Goal: Task Accomplishment & Management: Use online tool/utility

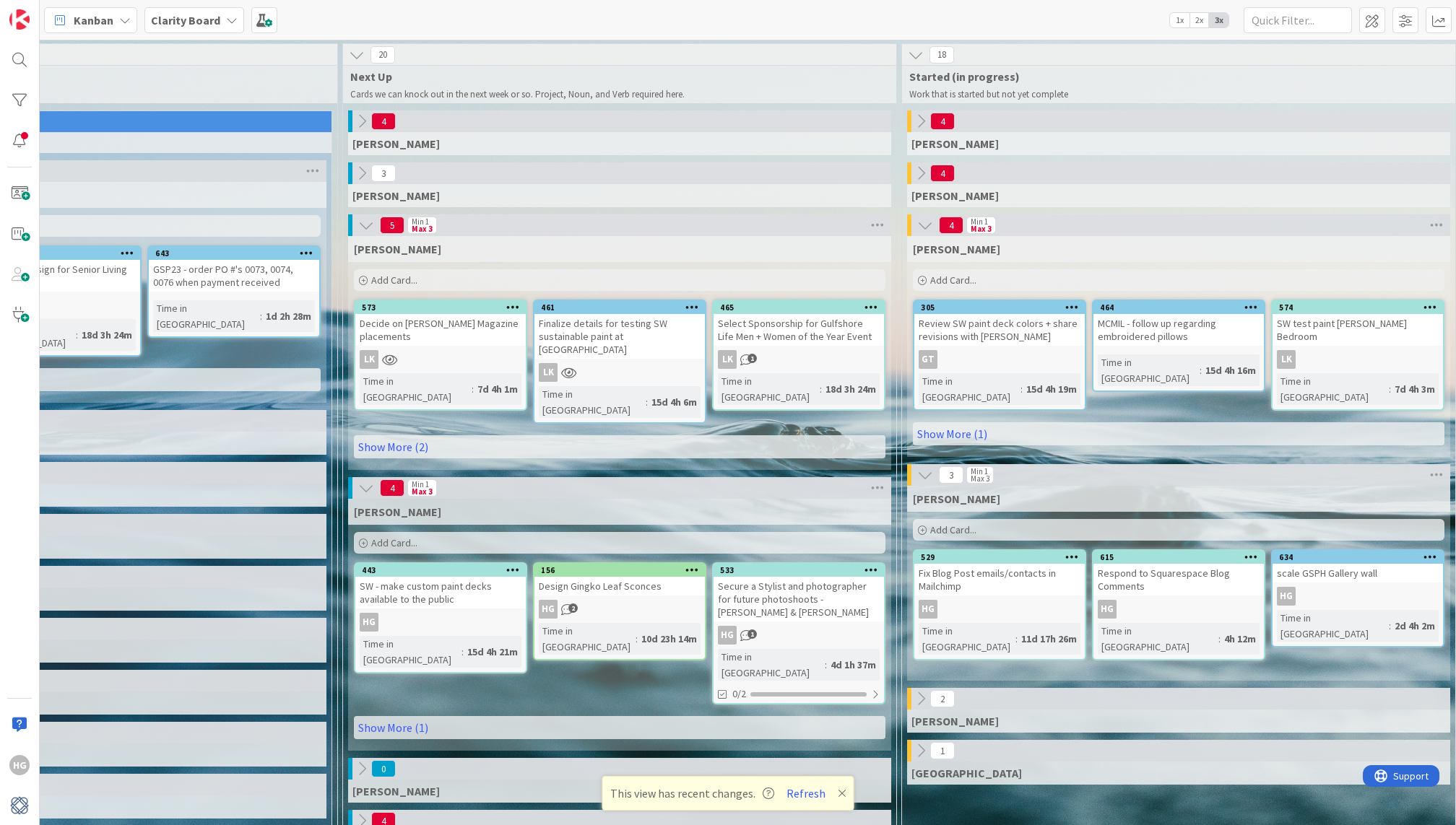
scroll to position [0, 627]
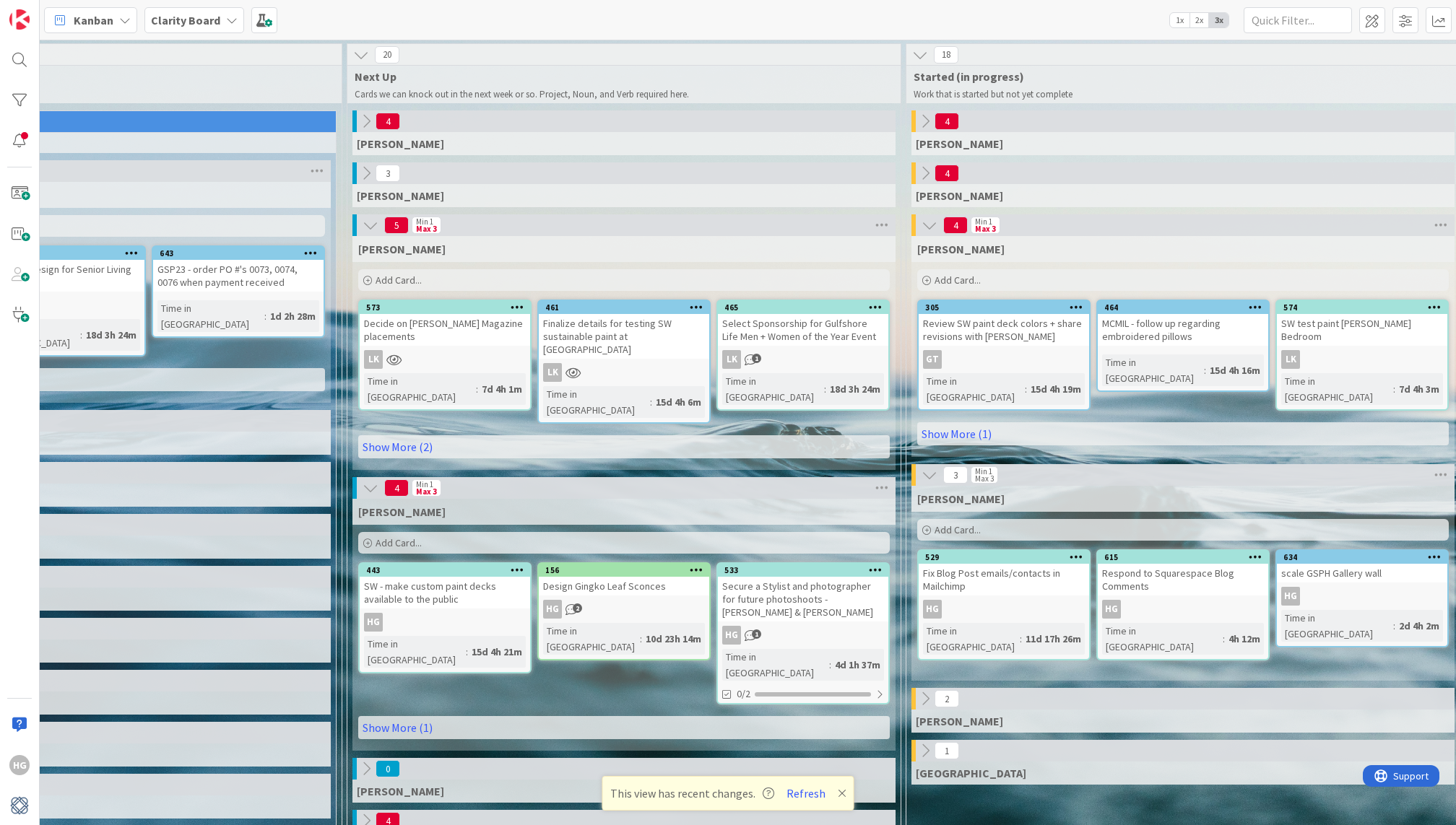
click at [454, 532] on div "Add Card..." at bounding box center [624, 543] width 532 height 22
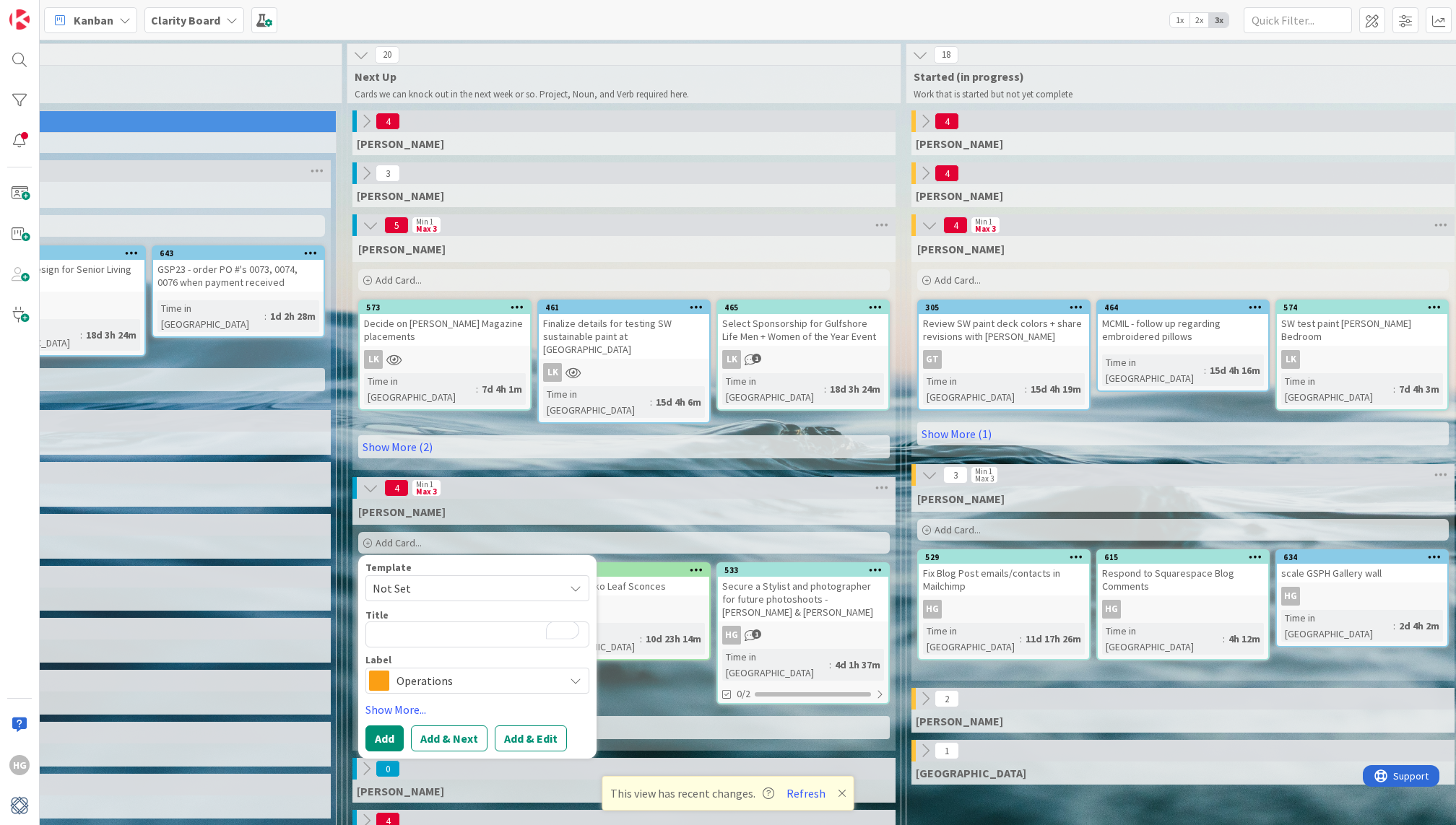
type textarea "x"
type textarea "R"
type textarea "x"
type textarea "Re"
type textarea "x"
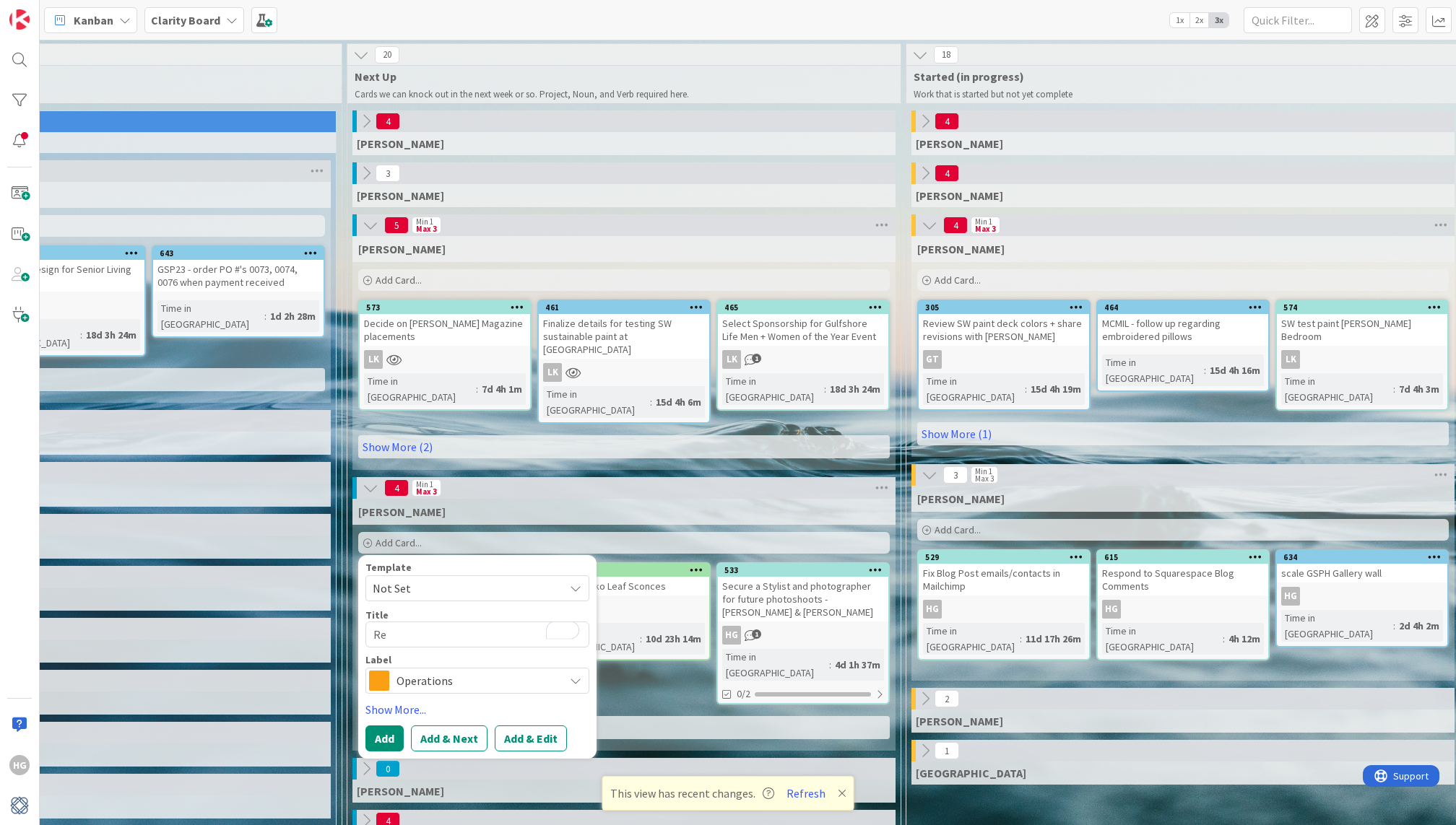
type textarea "Rep"
type textarea "x"
type textarea "Repl"
type textarea "x"
type textarea "Repla"
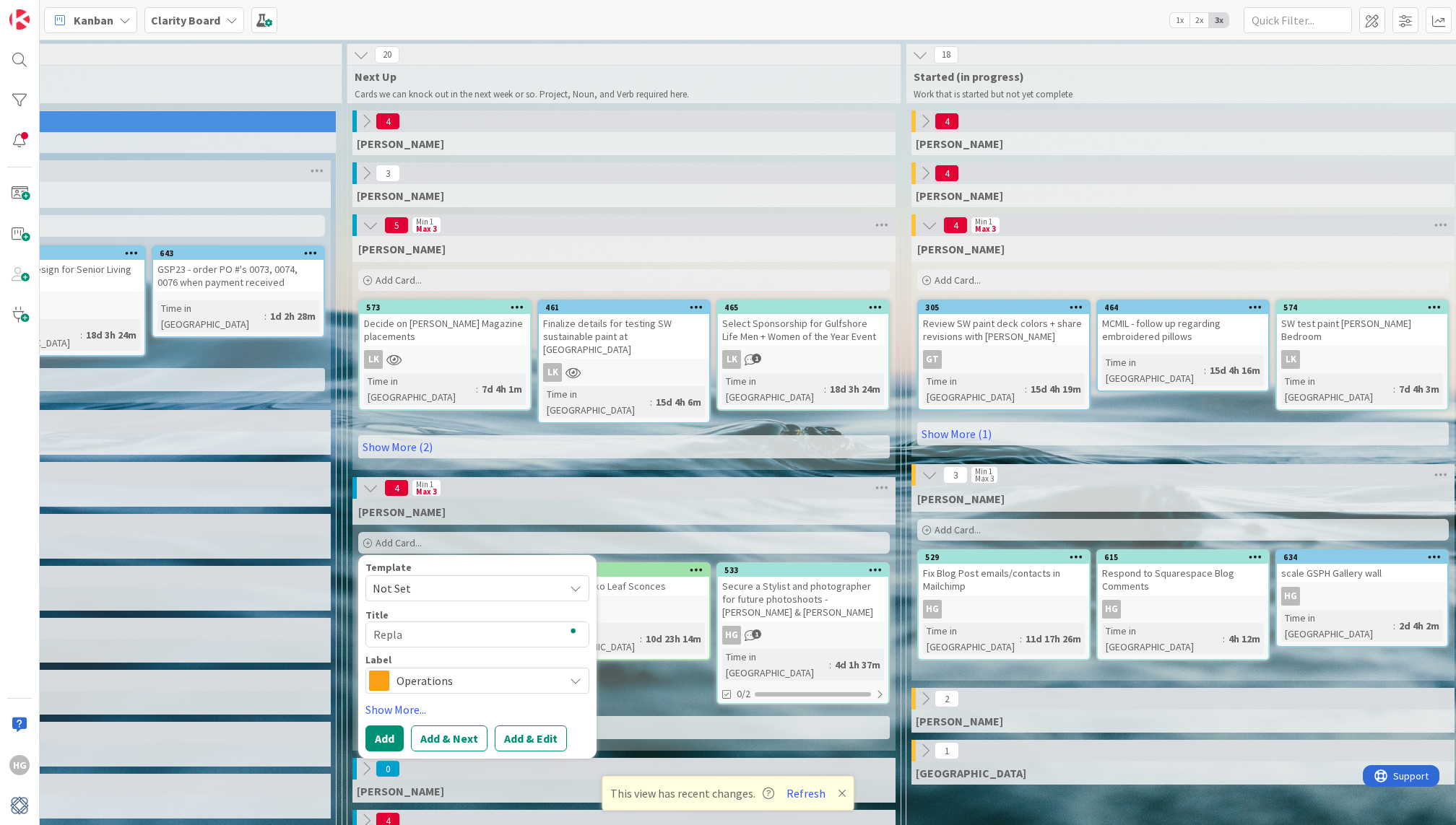
type textarea "x"
type textarea "Replac"
type textarea "x"
type textarea "Replace"
type textarea "x"
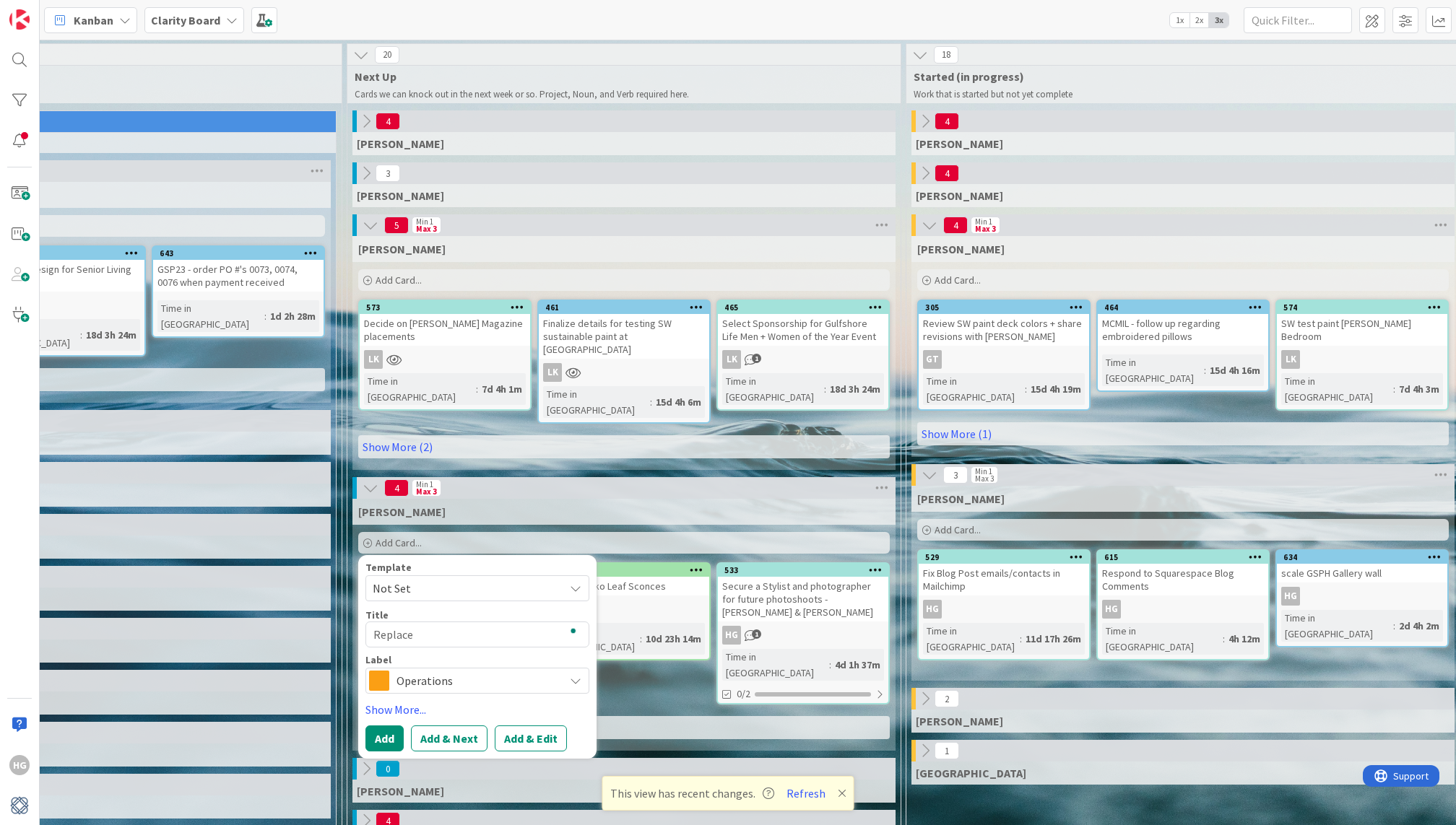
type textarea "Replace e"
type textarea "x"
type textarea "Replace ex"
type textarea "x"
type textarea "Replace exp"
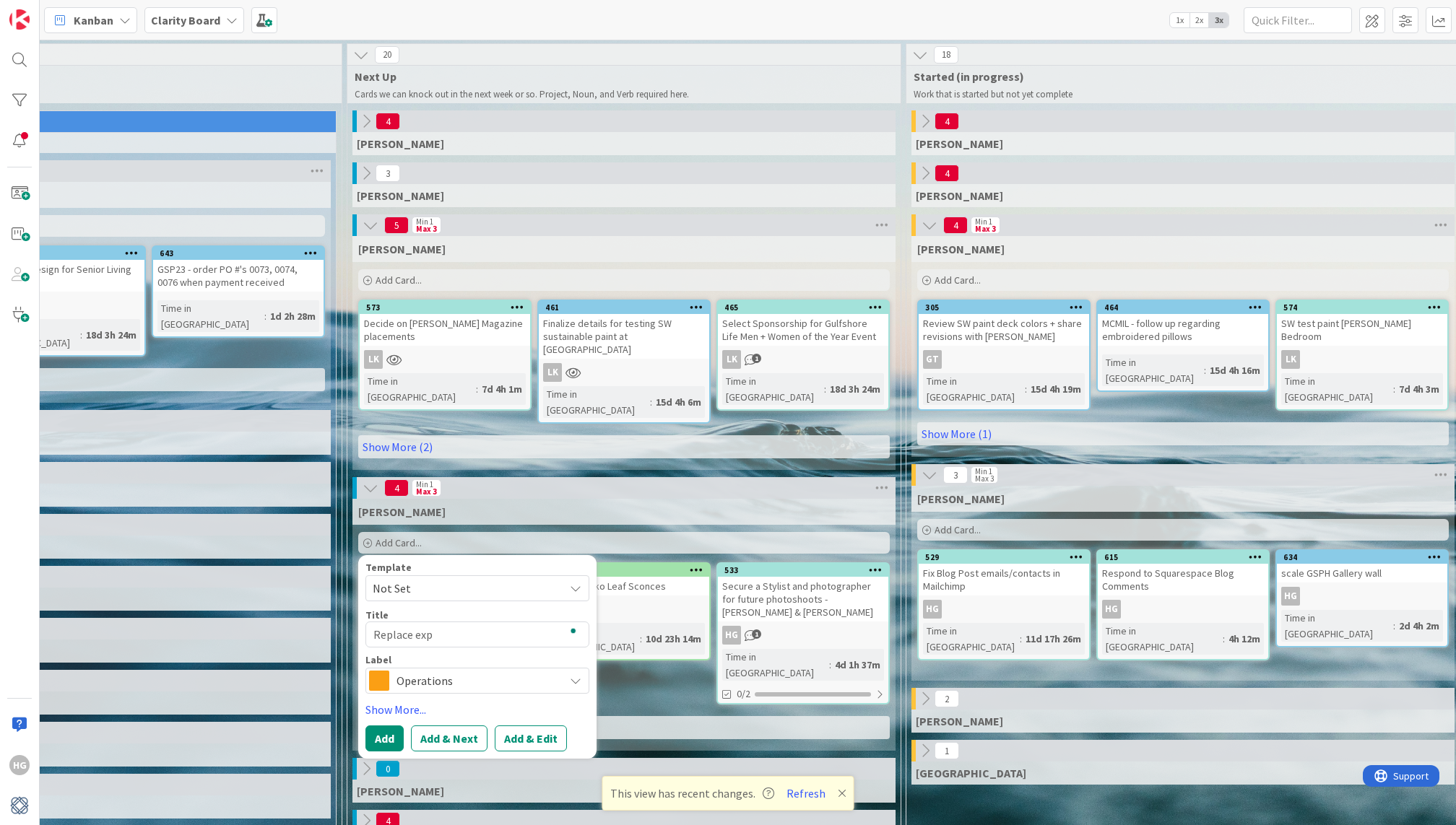
type textarea "x"
type textarea "Replace expi"
type textarea "x"
type textarea "Replace expir"
type textarea "x"
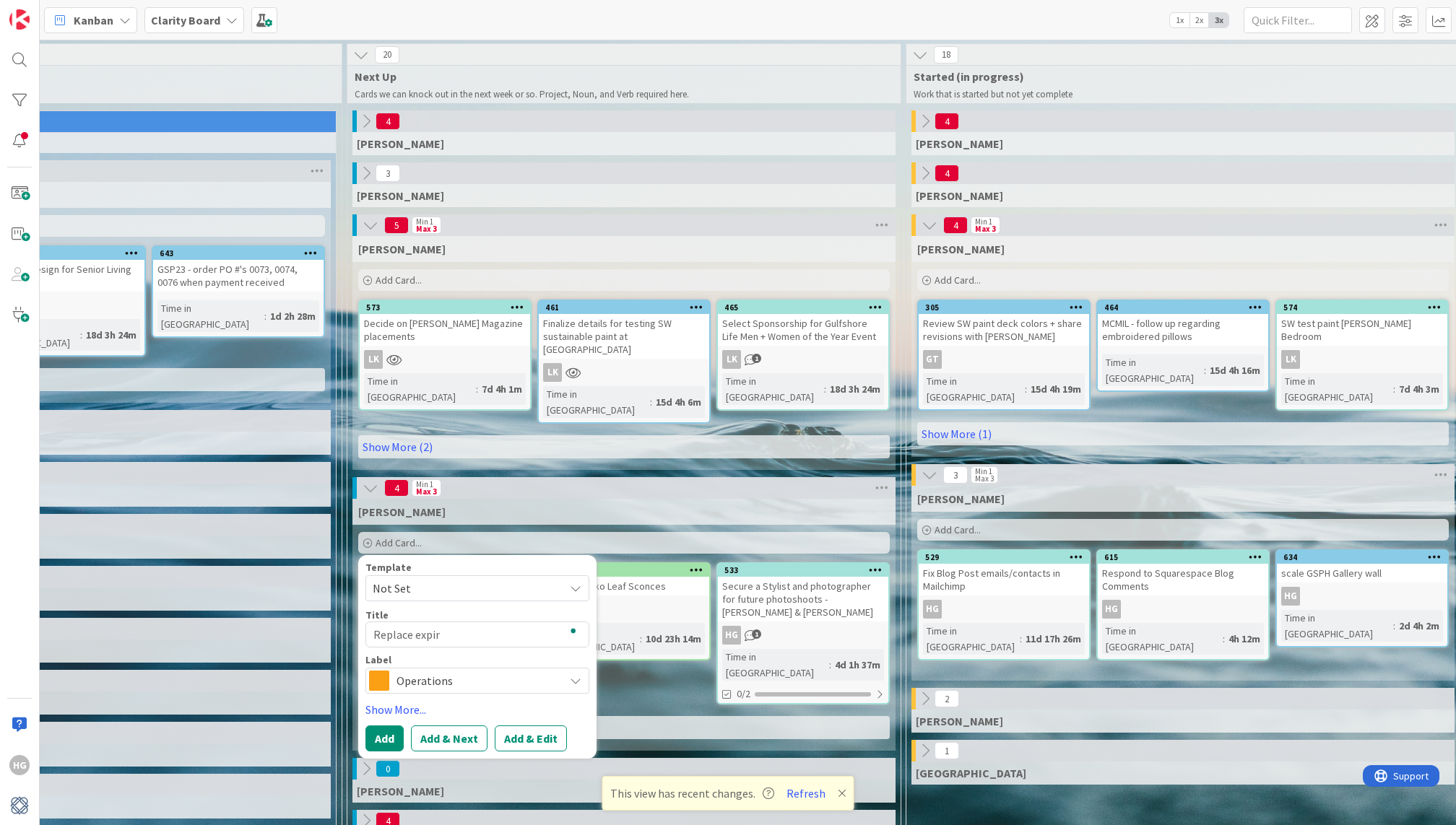
type textarea "Replace expiri"
type textarea "x"
type textarea "Replace expirin"
type textarea "x"
type textarea "Replace expiring"
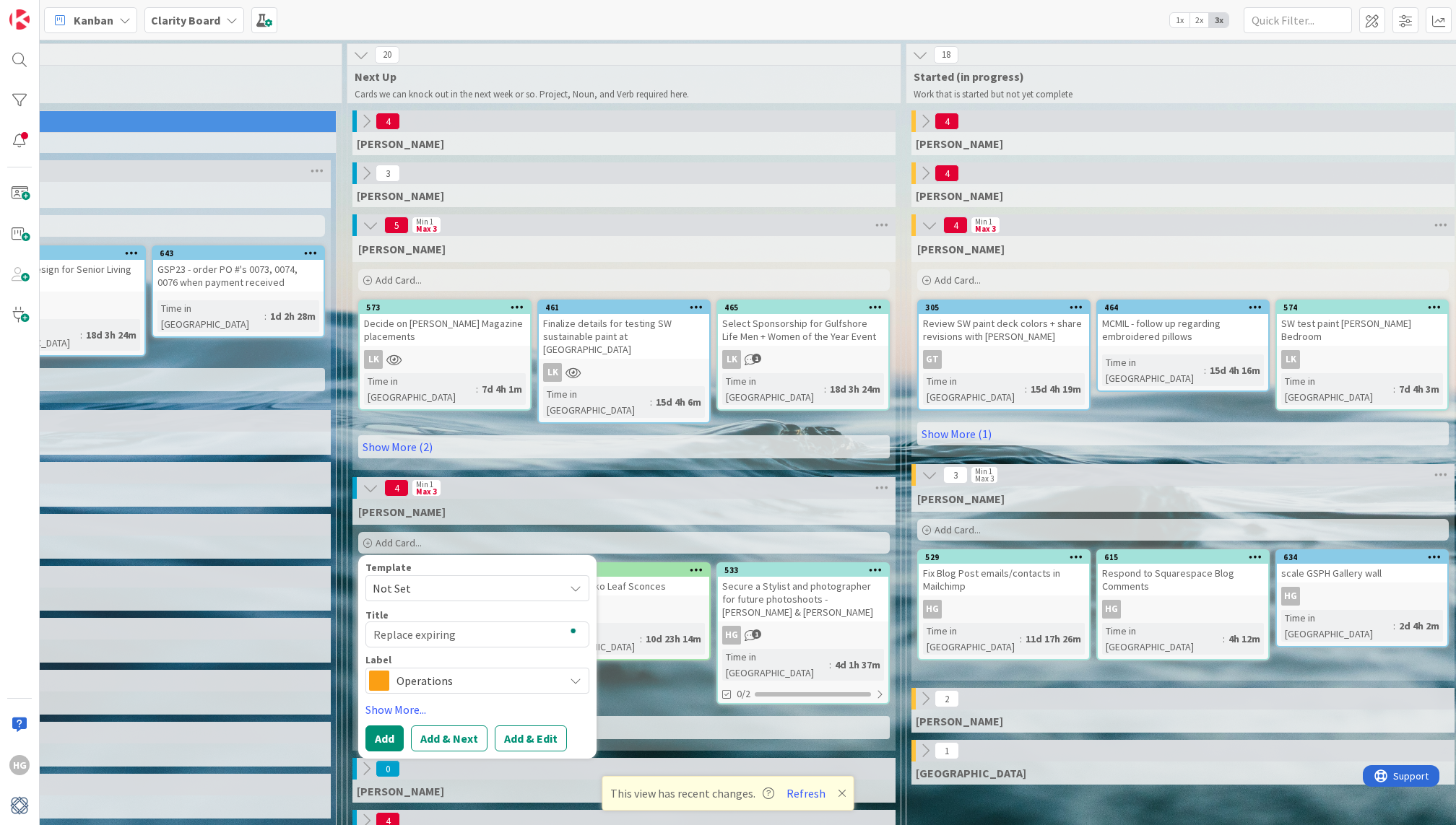
type textarea "x"
type textarea "Replace expiring"
type textarea "x"
type textarea "Replace expiring f"
type textarea "x"
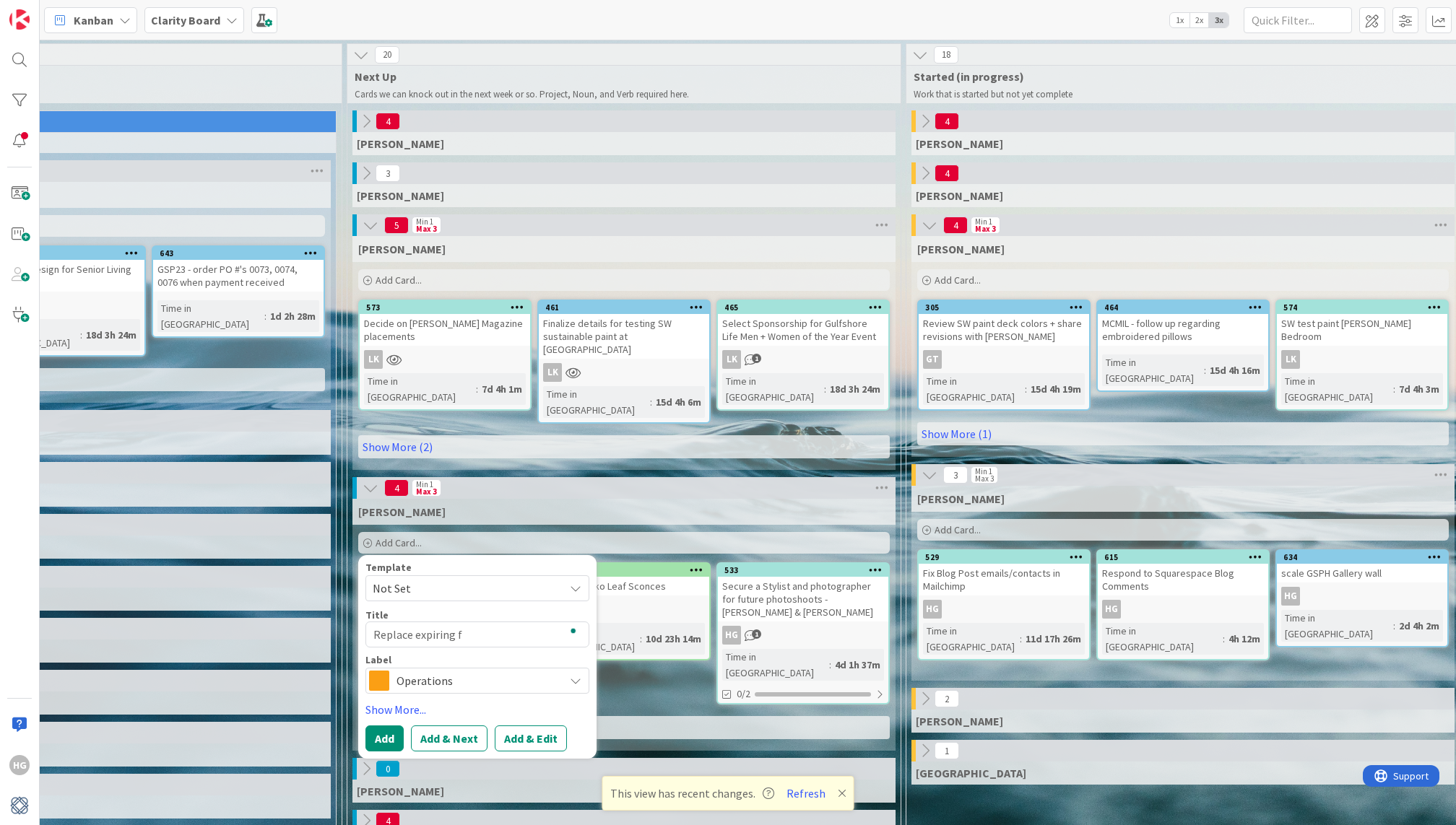
type textarea "Replace expiring fo"
type textarea "x"
type textarea "Replace expiring f"
type textarea "x"
type textarea "Replace expiring"
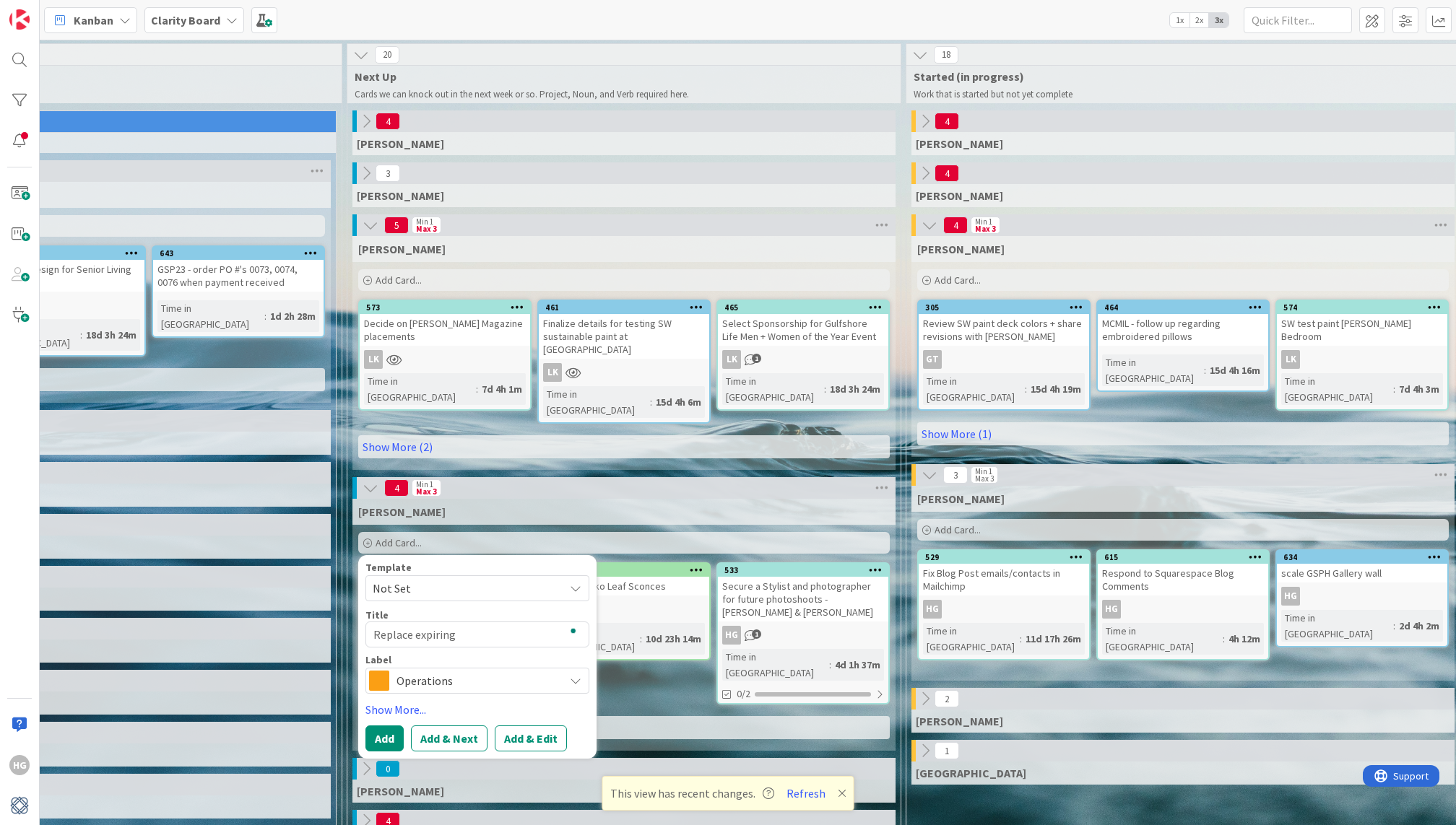
type textarea "x"
type textarea "Replace expiring s"
type textarea "x"
type textarea "Replace expiring sq"
type textarea "x"
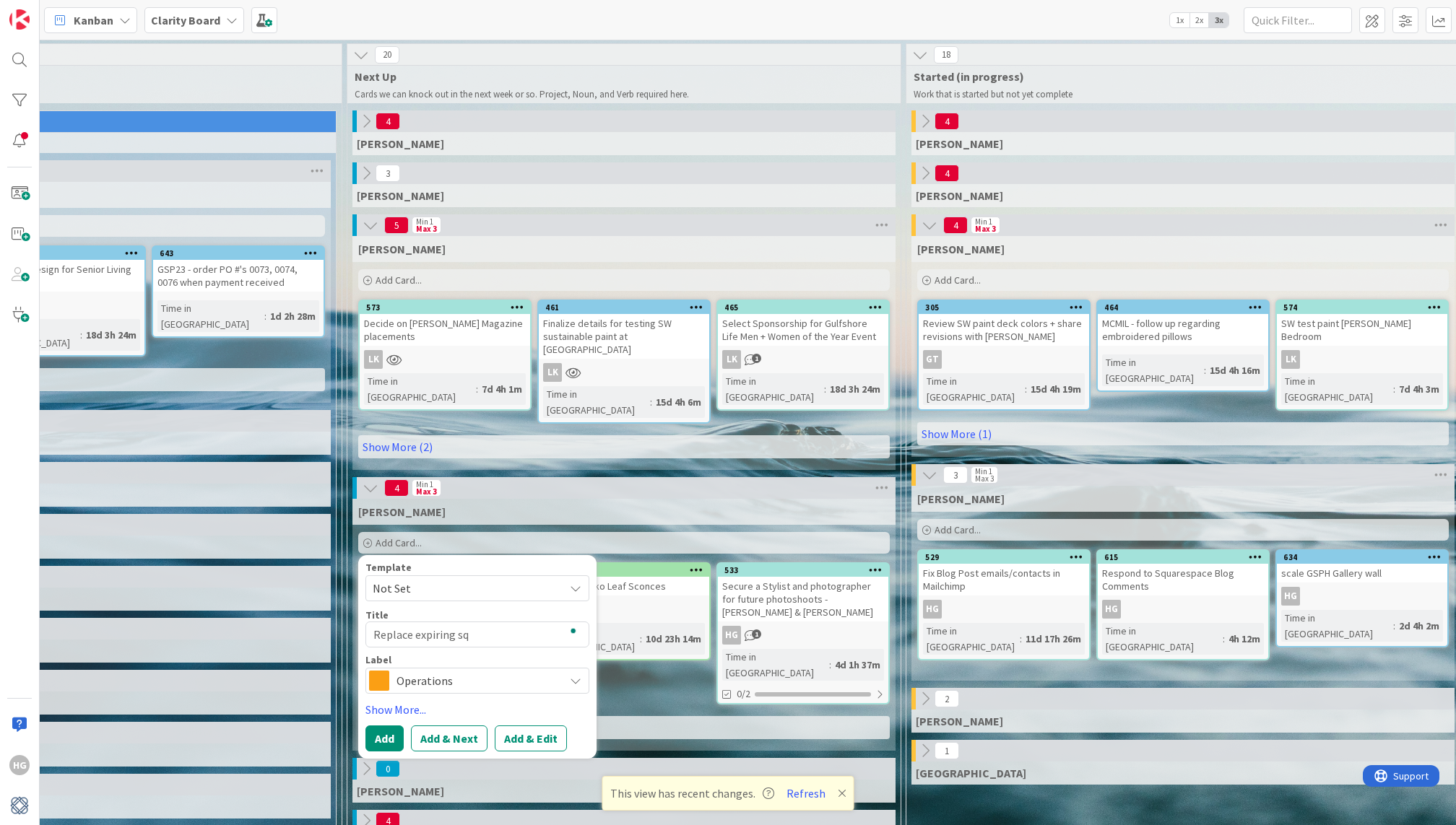
type textarea "Replace expiring squ"
type textarea "x"
type textarea "Replace expiring squa"
type textarea "x"
type textarea "Replace expiring square"
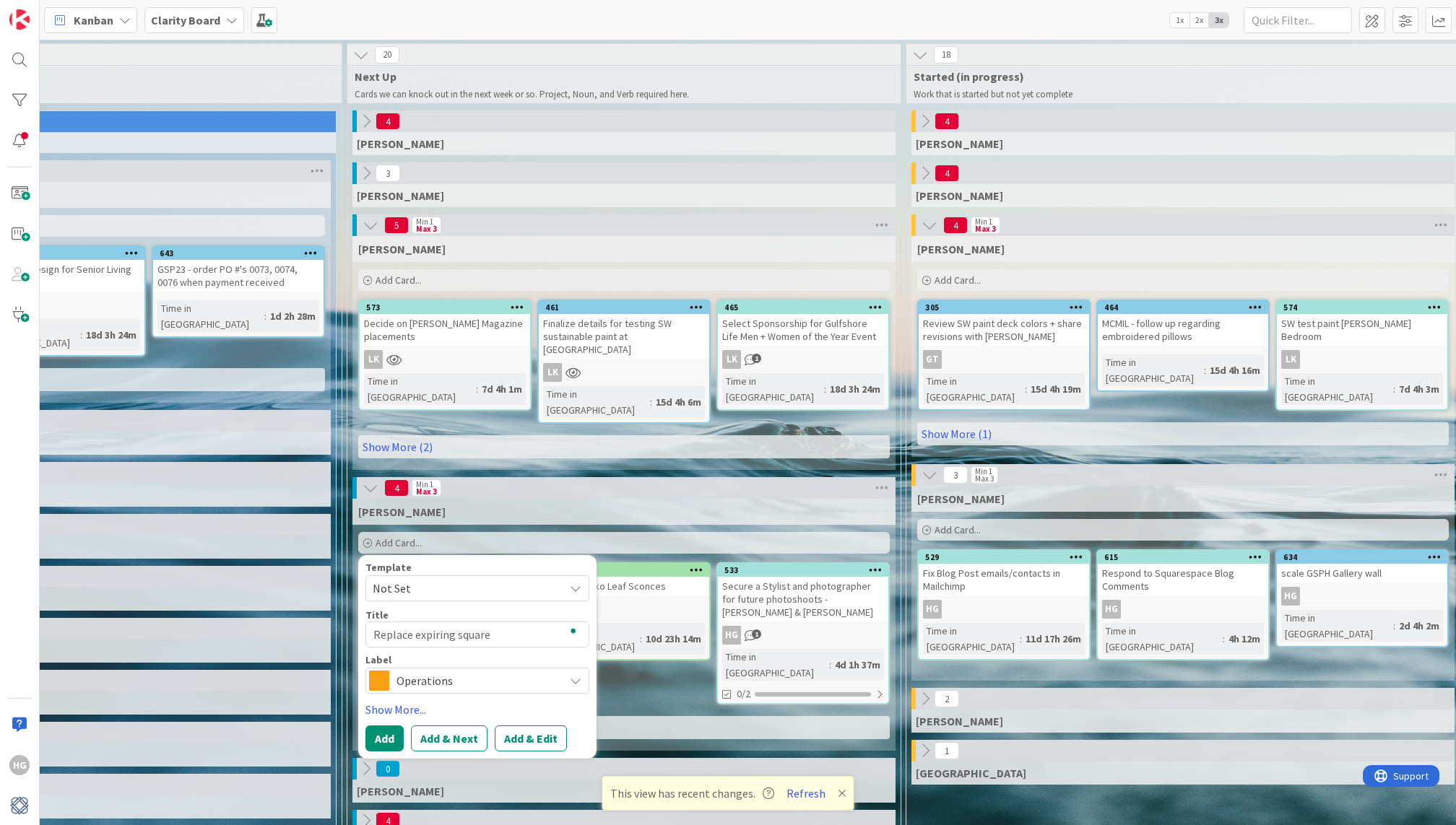
type textarea "x"
type textarea "Replace expiring squares"
type textarea "x"
type textarea "Replace expiring squaresp"
type textarea "x"
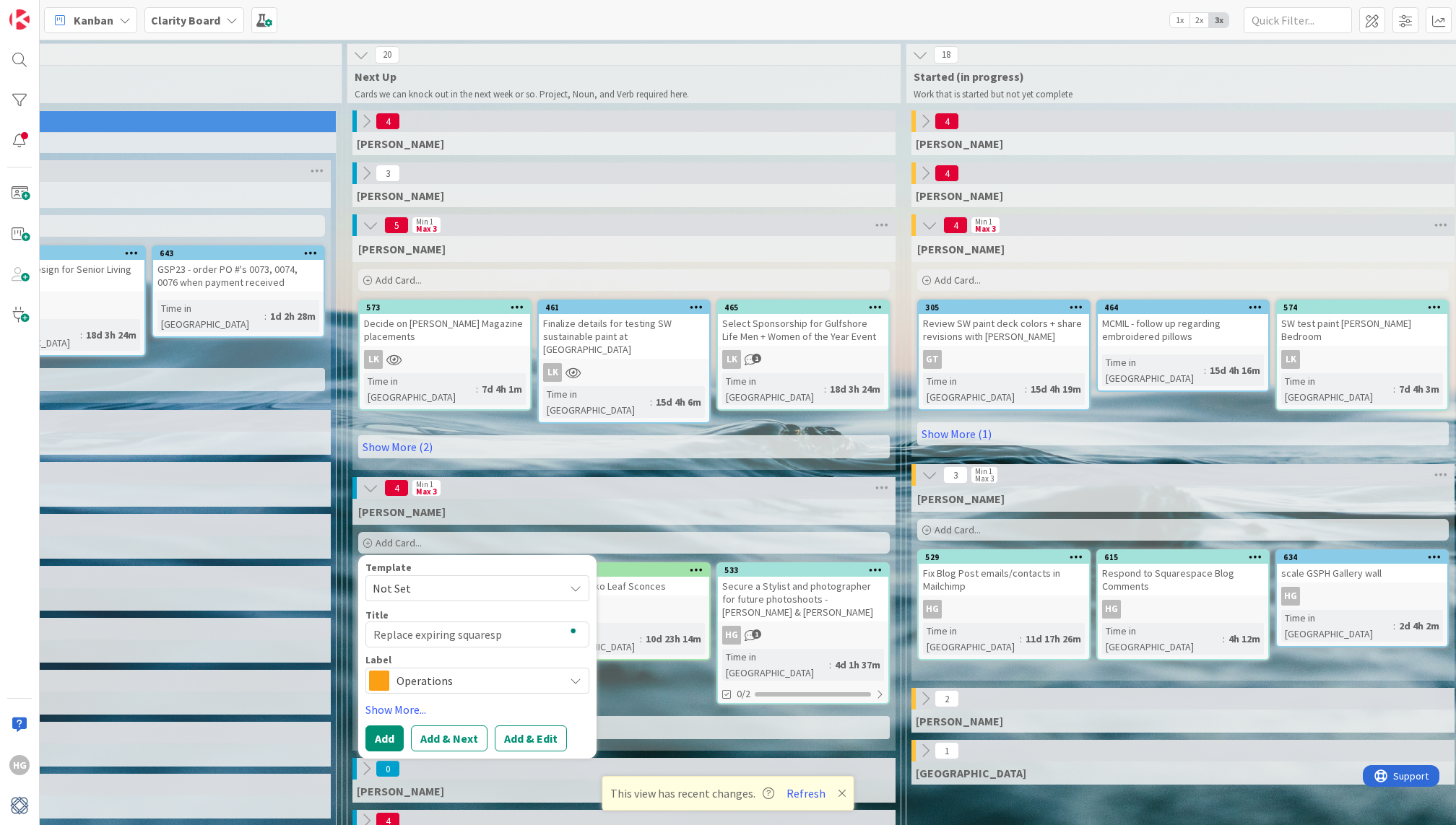
type textarea "Replace expiring squarespa"
type textarea "x"
type textarea "Replace expiring squarespace"
type textarea "x"
type textarea "Replace expiring squarespace"
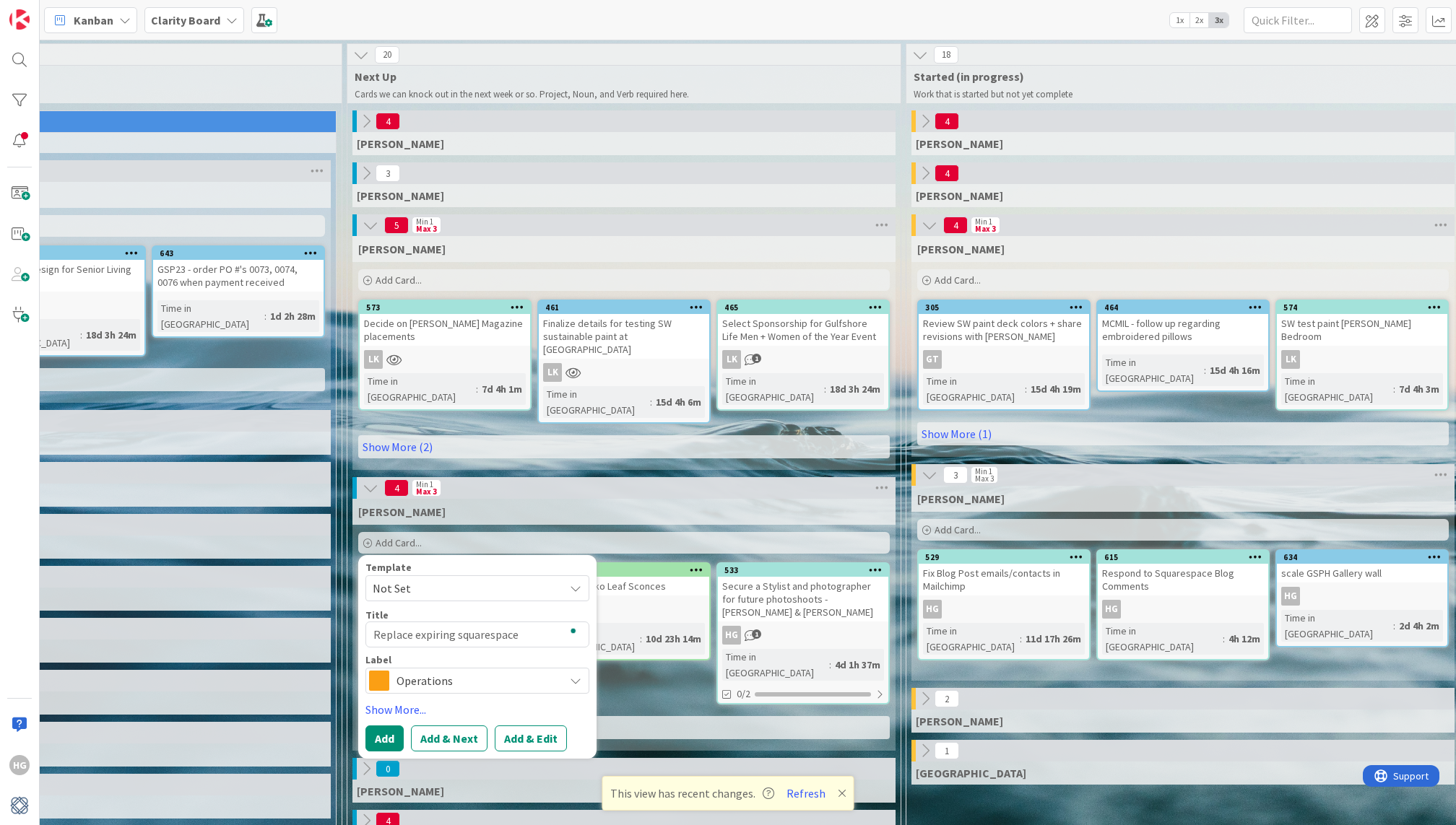
type textarea "x"
type textarea "Replace expiring squarespace f"
type textarea "x"
type textarea "Replace expiring squarespace fo"
type textarea "x"
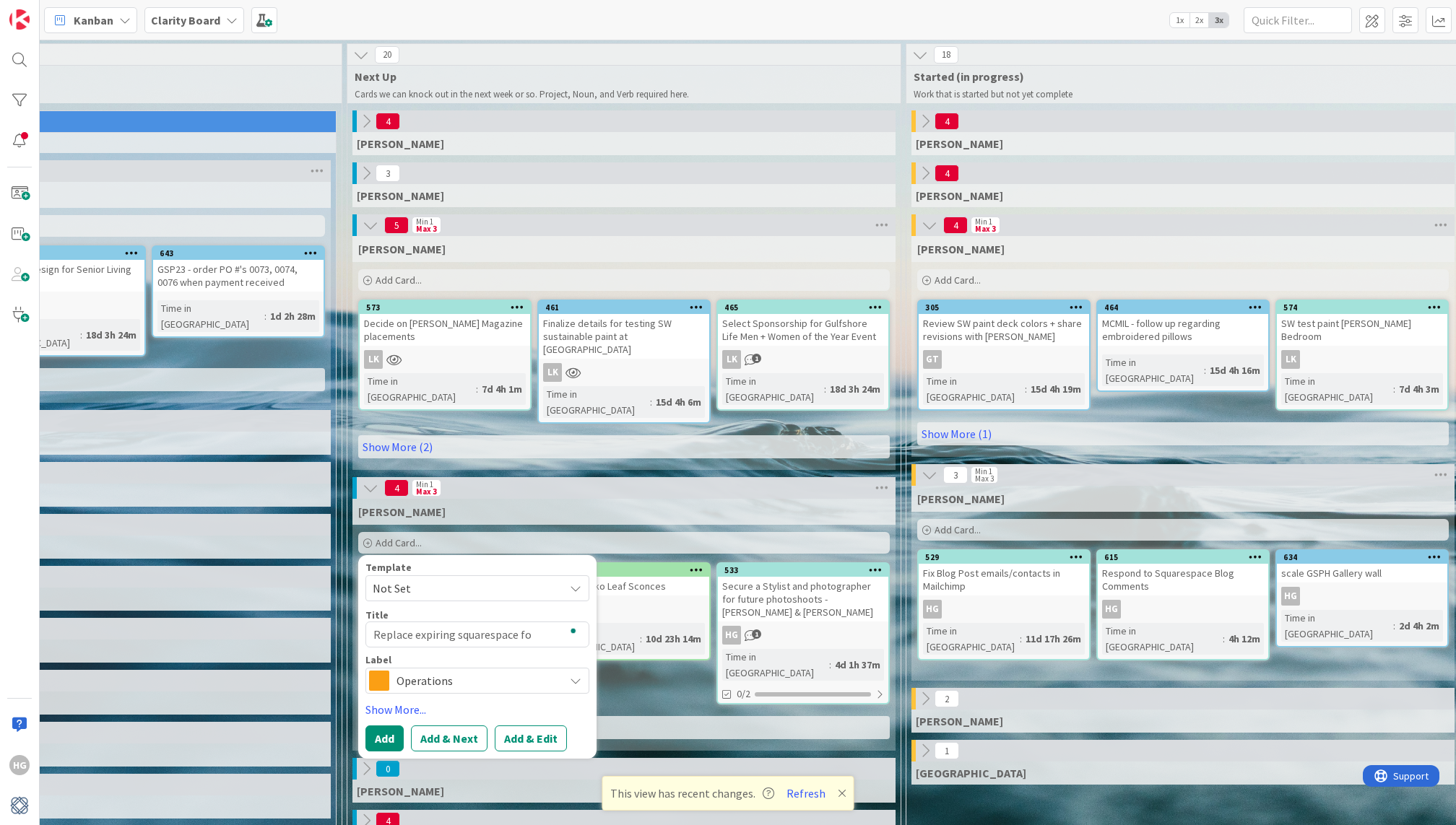
type textarea "Replace expiring squarespace fon"
type textarea "x"
type textarea "Replace expiring squarespace font"
type textarea "x"
type textarea "Replace expiring squarespace fonts"
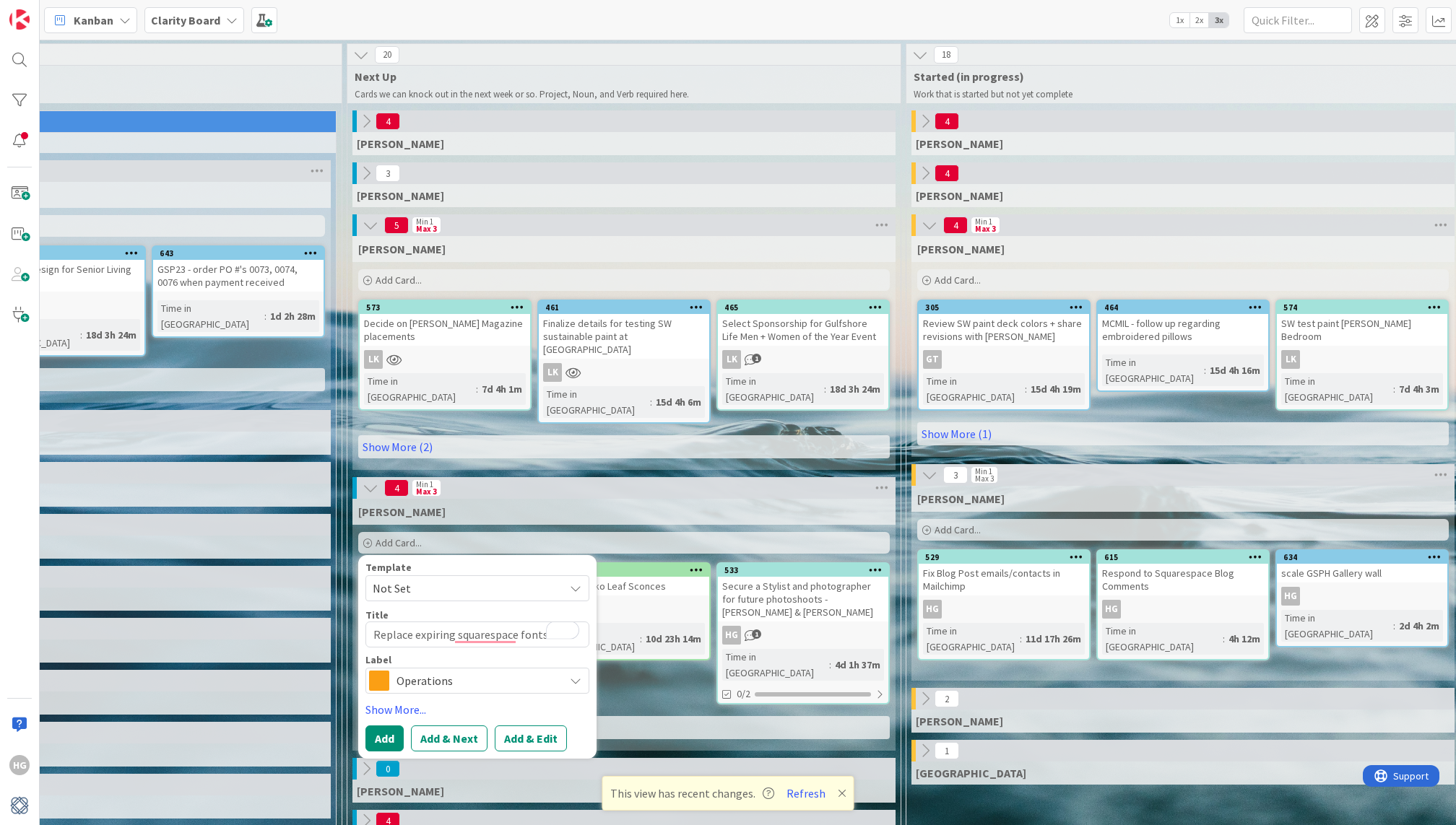
click at [391, 668] on div "Operations" at bounding box center [477, 681] width 224 height 26
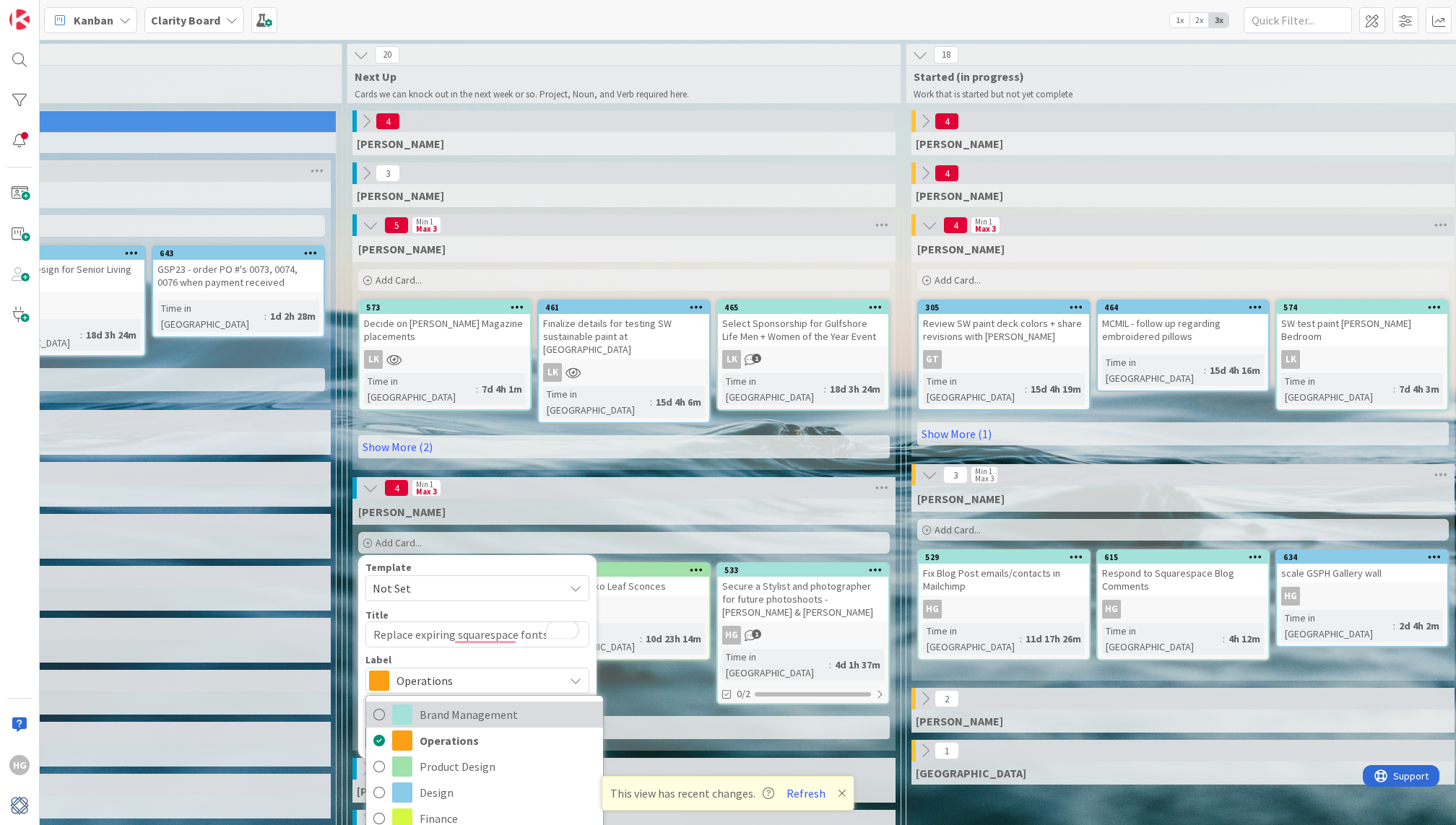
click at [466, 704] on span "Brand Management" at bounding box center [508, 714] width 176 height 22
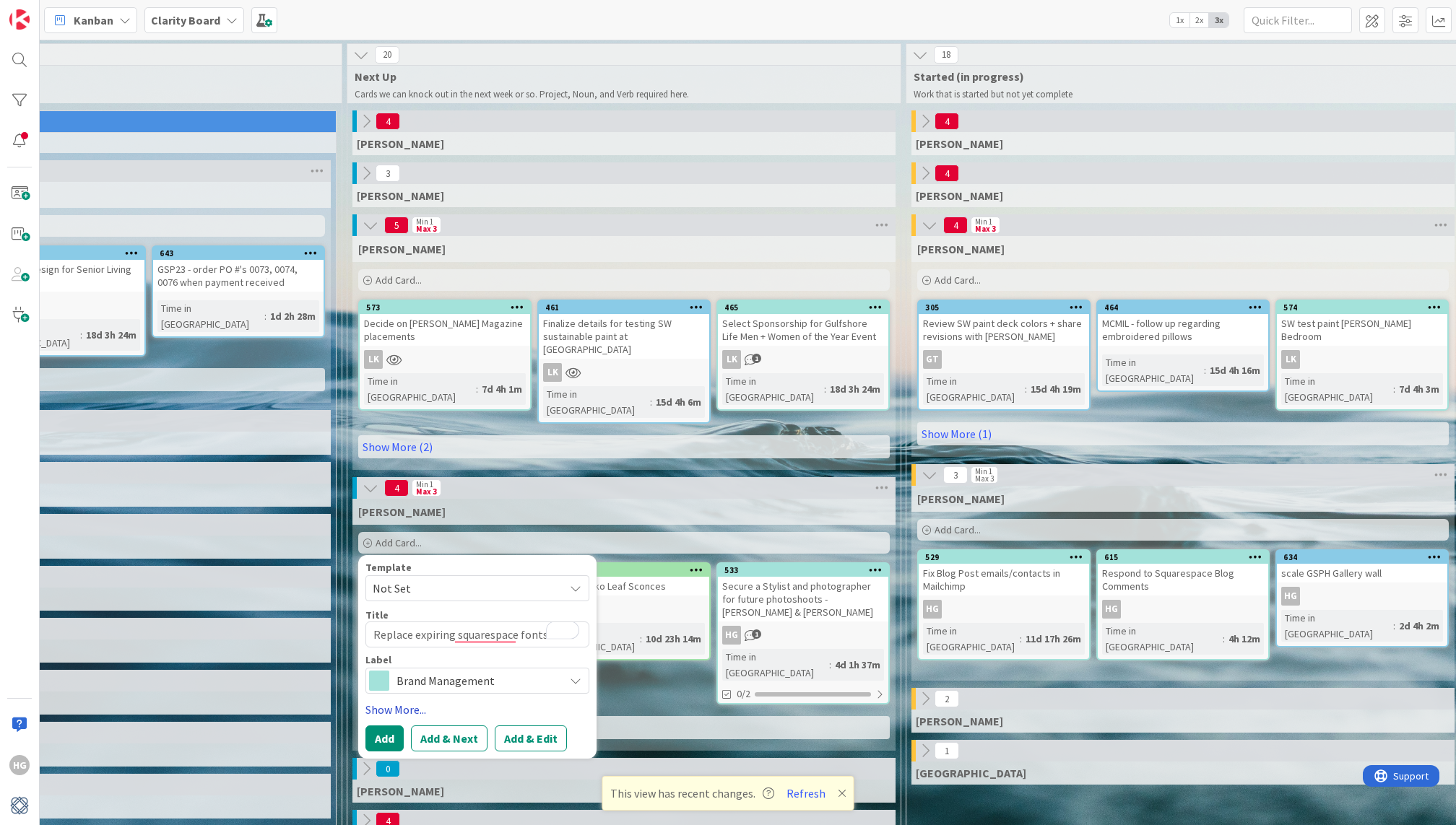
click at [382, 701] on link "Show More..." at bounding box center [477, 709] width 224 height 17
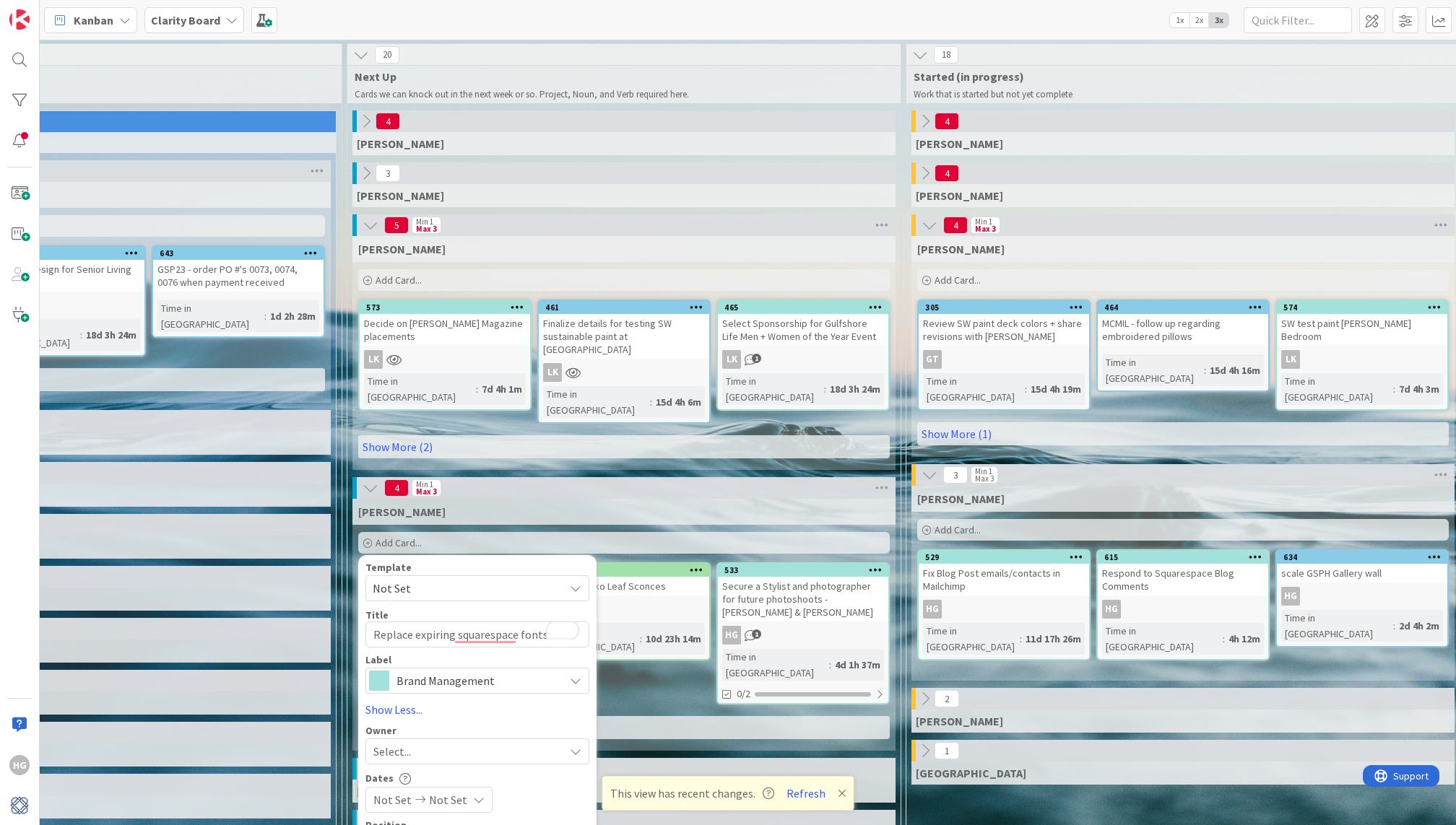
click at [440, 743] on div "Select..." at bounding box center [468, 751] width 190 height 17
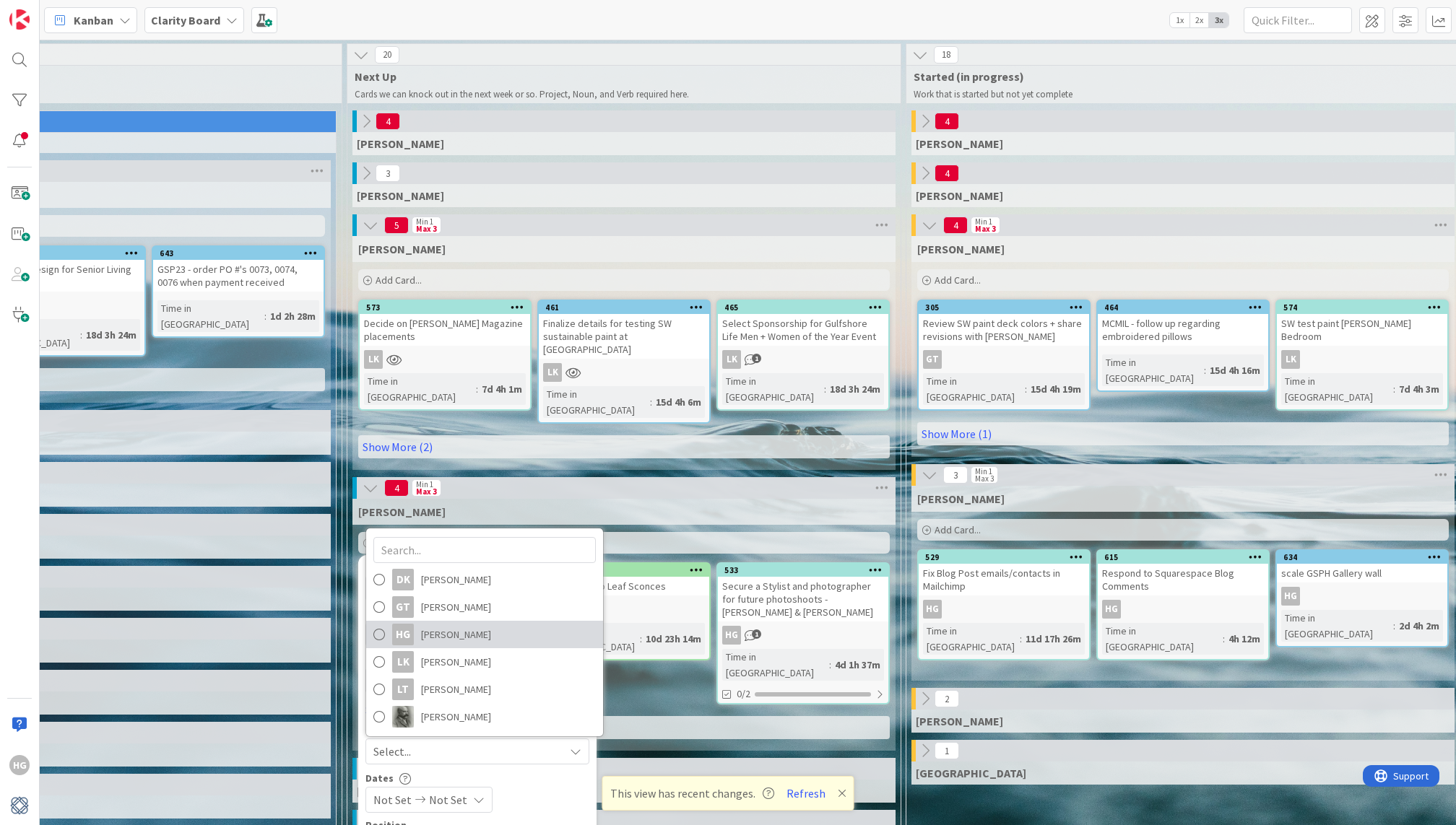
click at [461, 624] on span "[PERSON_NAME]" at bounding box center [455, 635] width 70 height 22
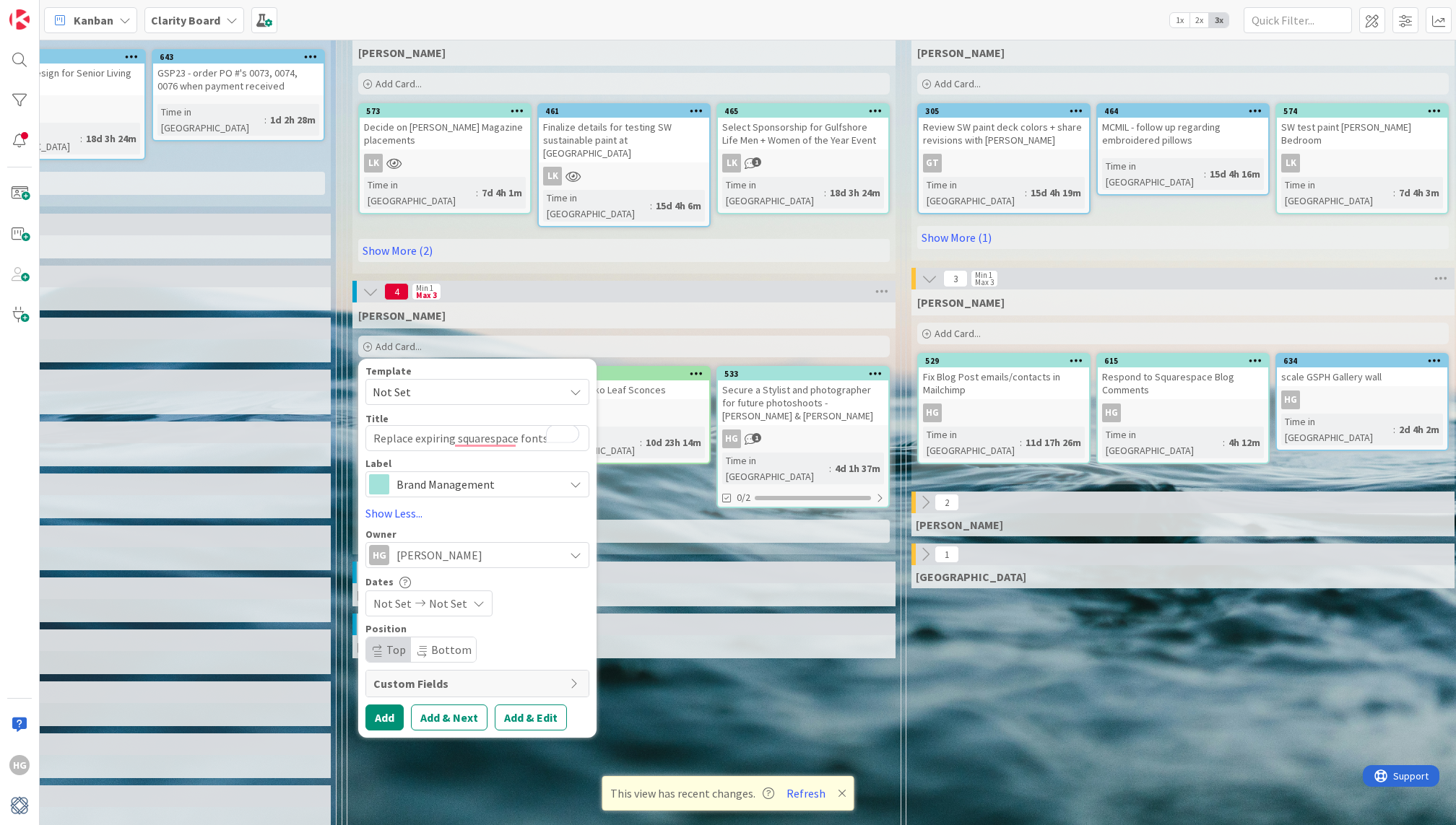
scroll to position [197, 627]
click at [375, 704] on button "Add" at bounding box center [384, 716] width 38 height 26
type textarea "x"
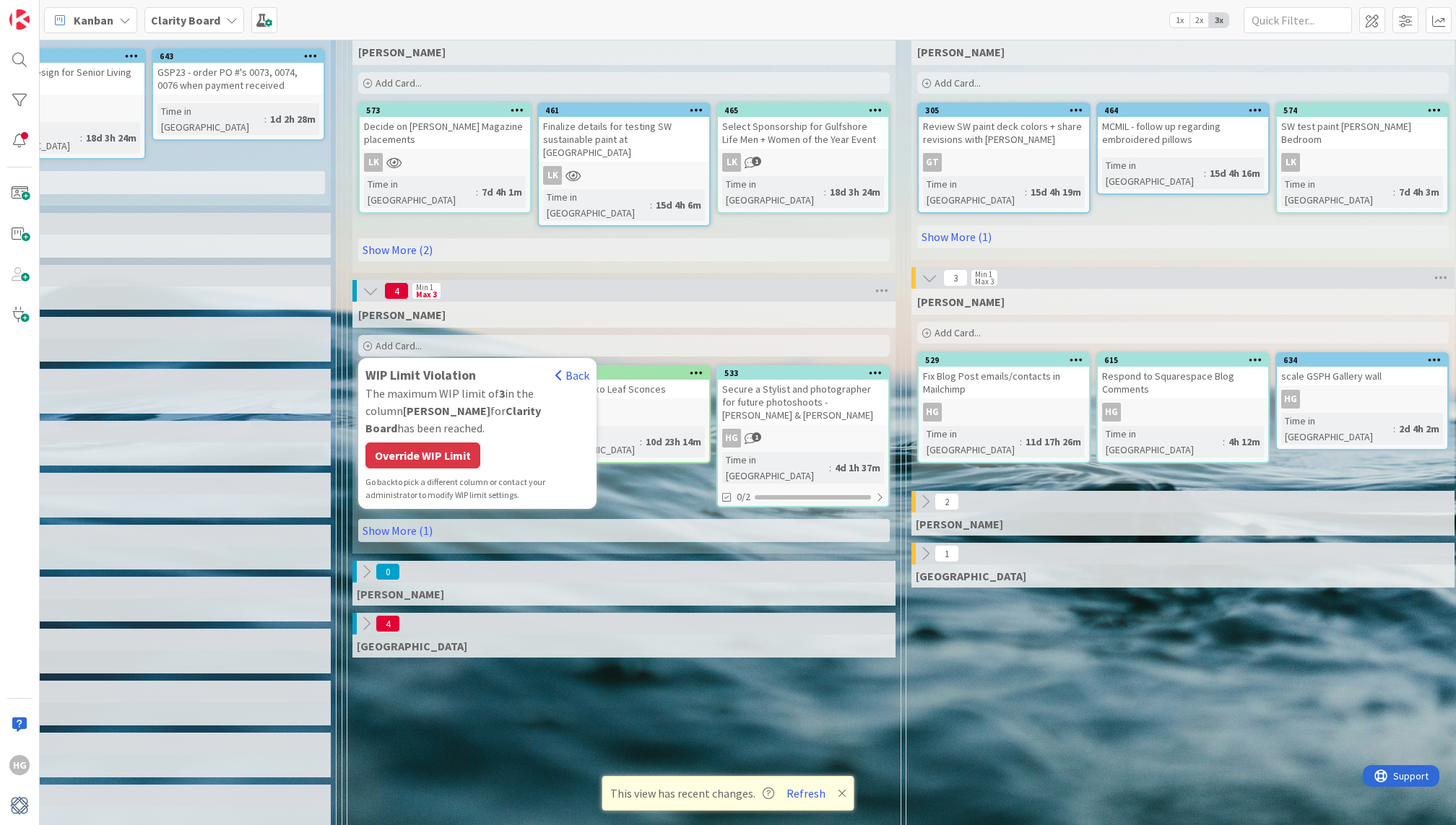
click at [461, 443] on div "Override WIP Limit" at bounding box center [423, 455] width 115 height 26
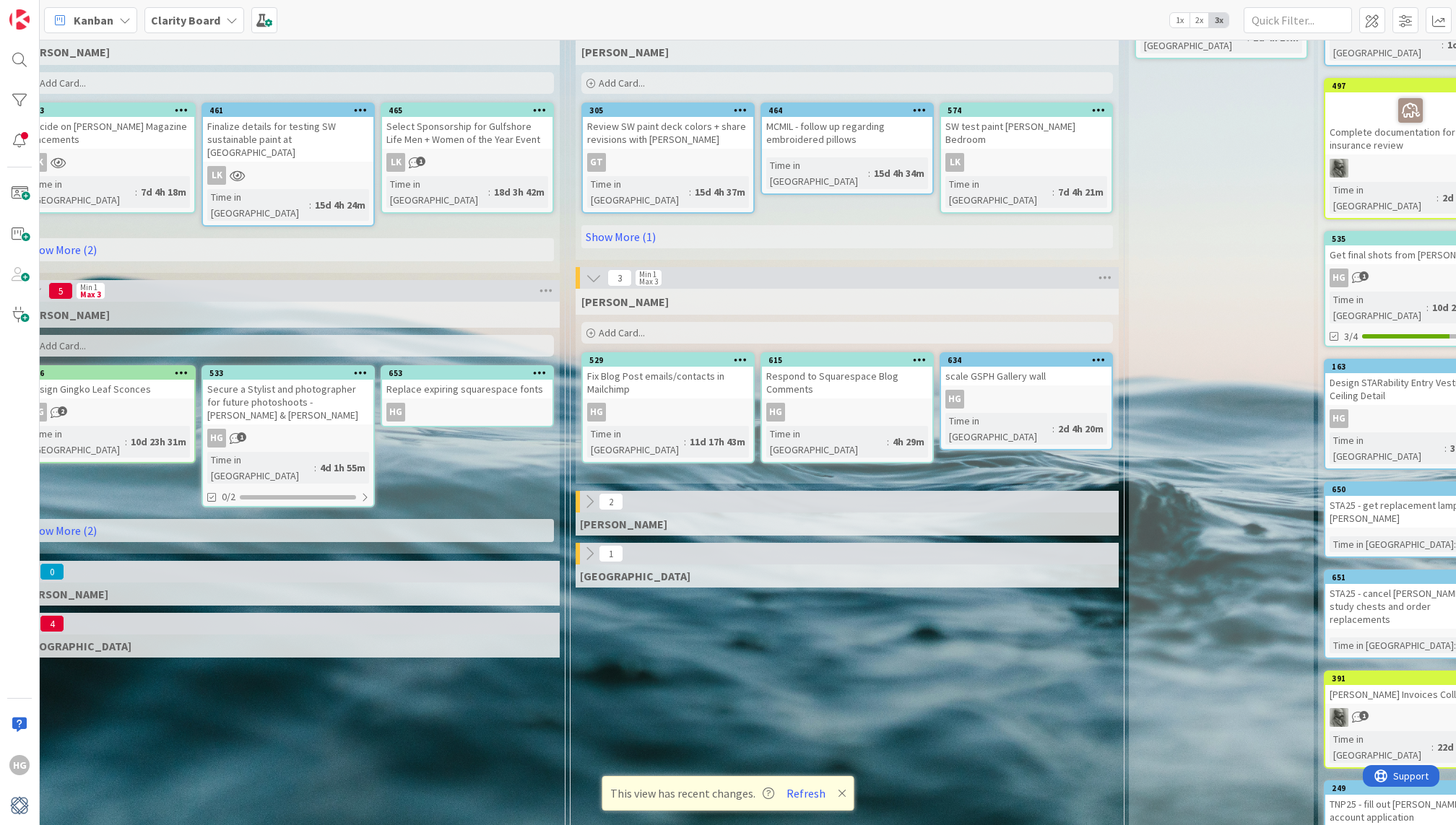
scroll to position [197, 966]
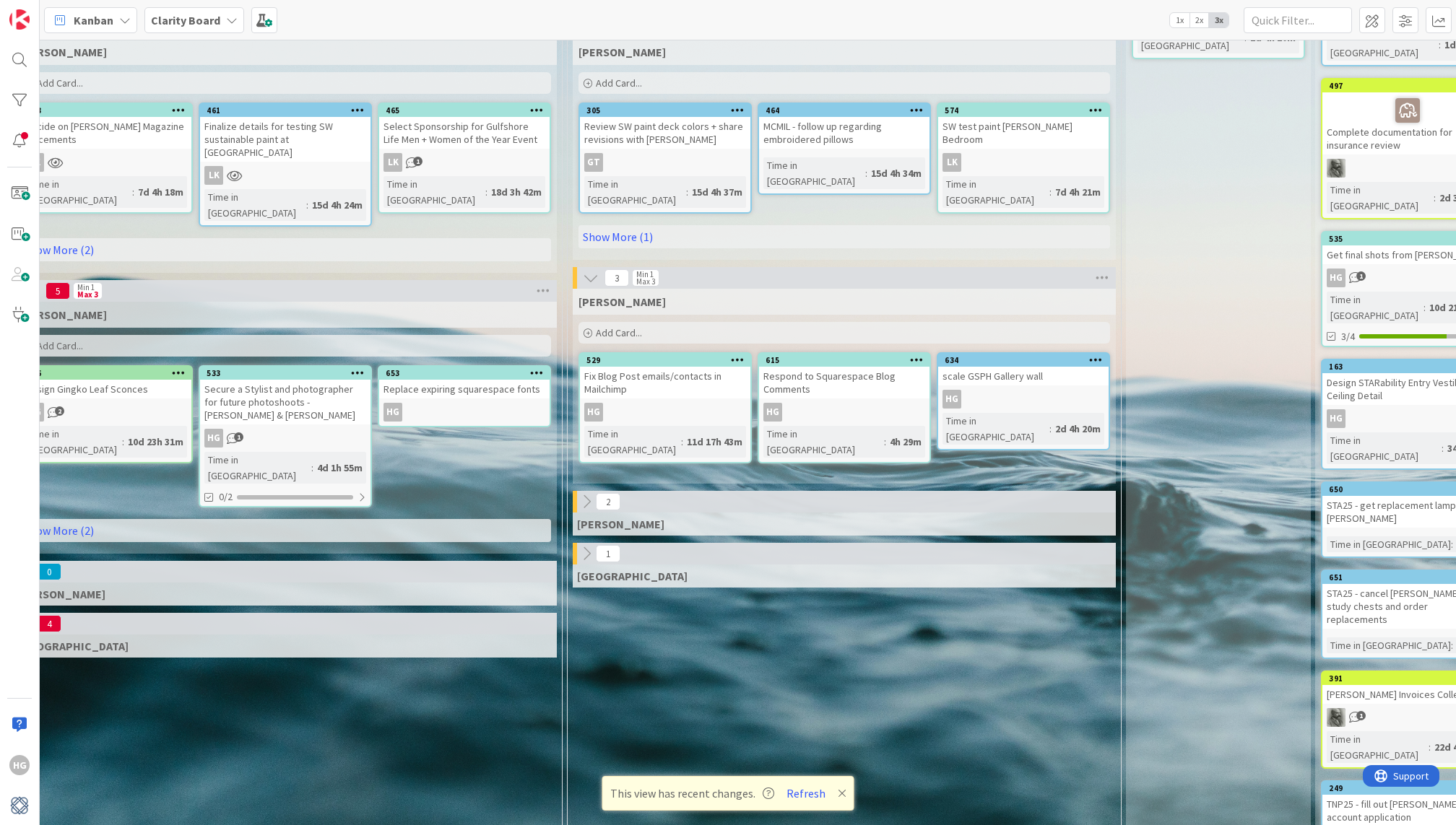
click at [633, 402] on div "HG" at bounding box center [665, 412] width 170 height 19
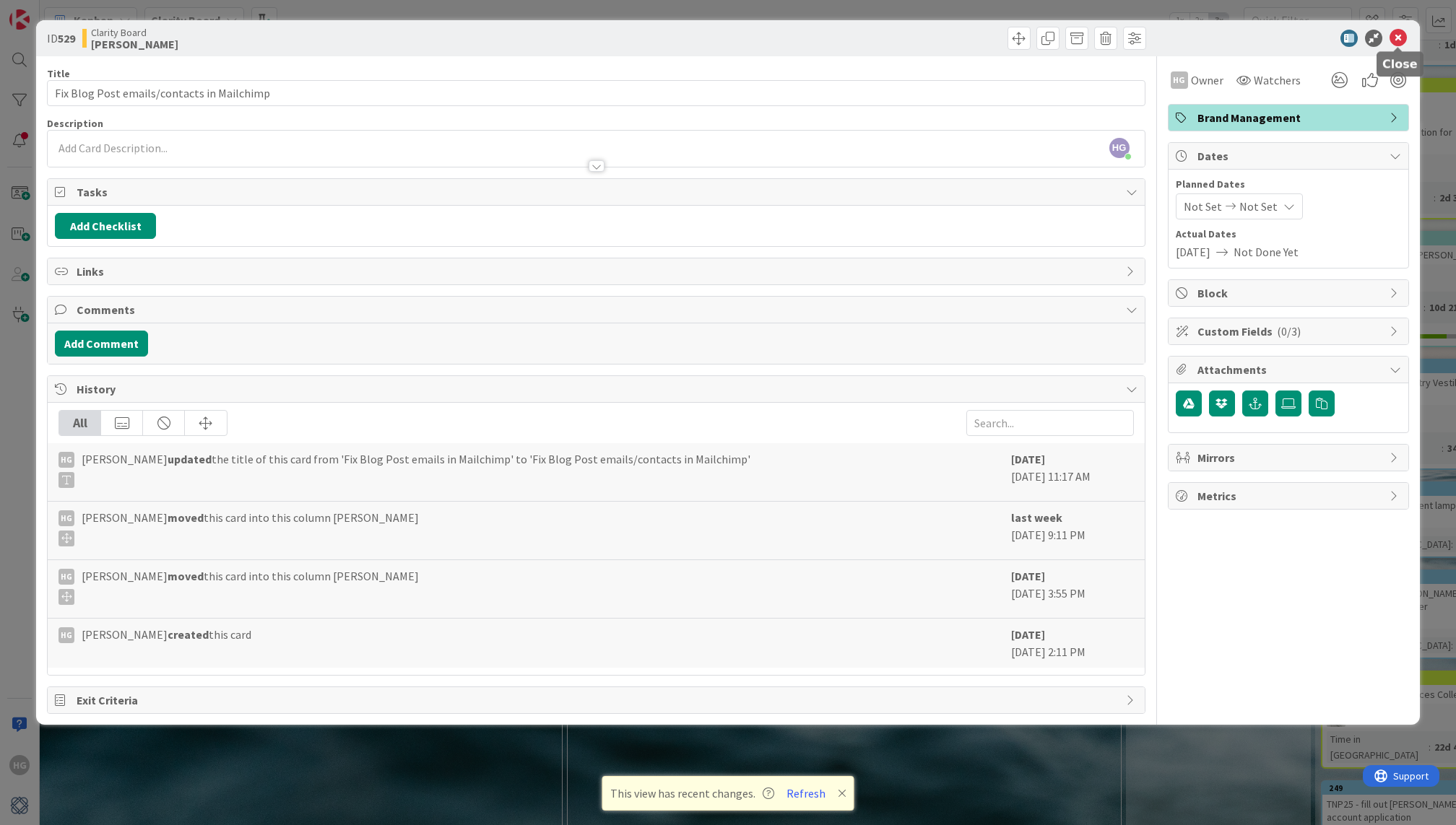
click at [1396, 42] on icon at bounding box center [1398, 38] width 17 height 17
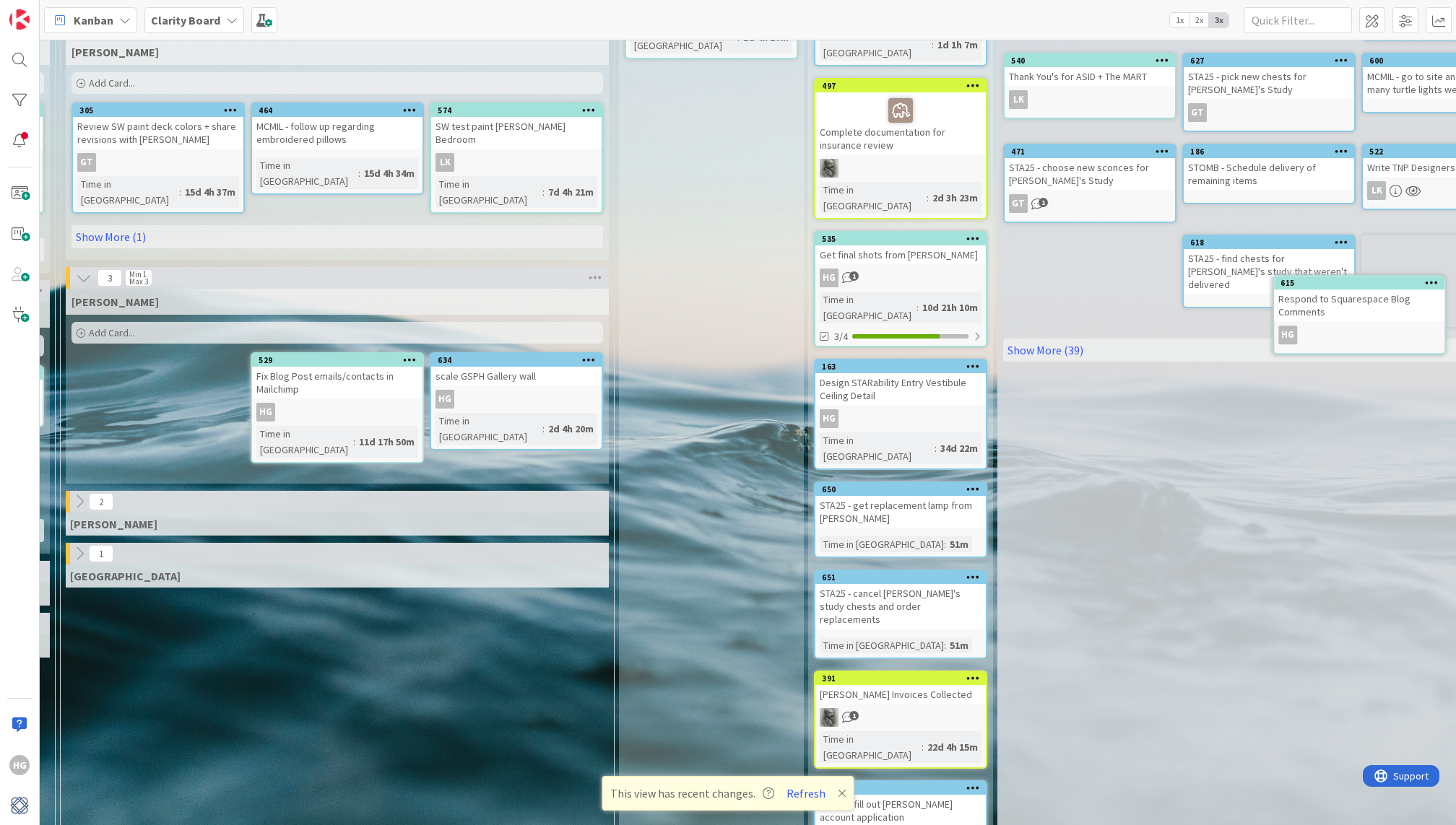
scroll to position [197, 1543]
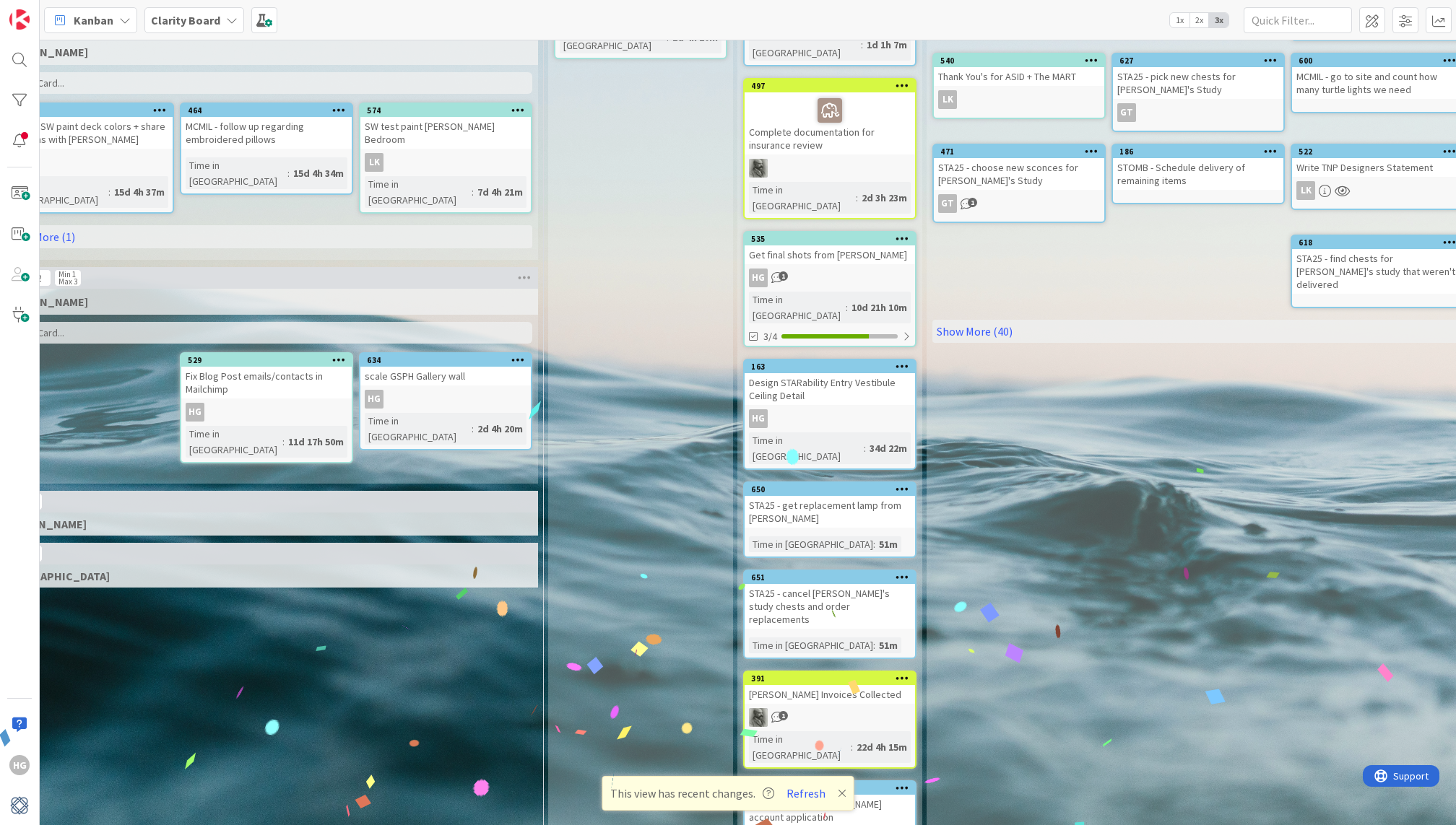
drag, startPoint x: 839, startPoint y: 367, endPoint x: 524, endPoint y: 5, distance: 479.9
